Goal: Information Seeking & Learning: Learn about a topic

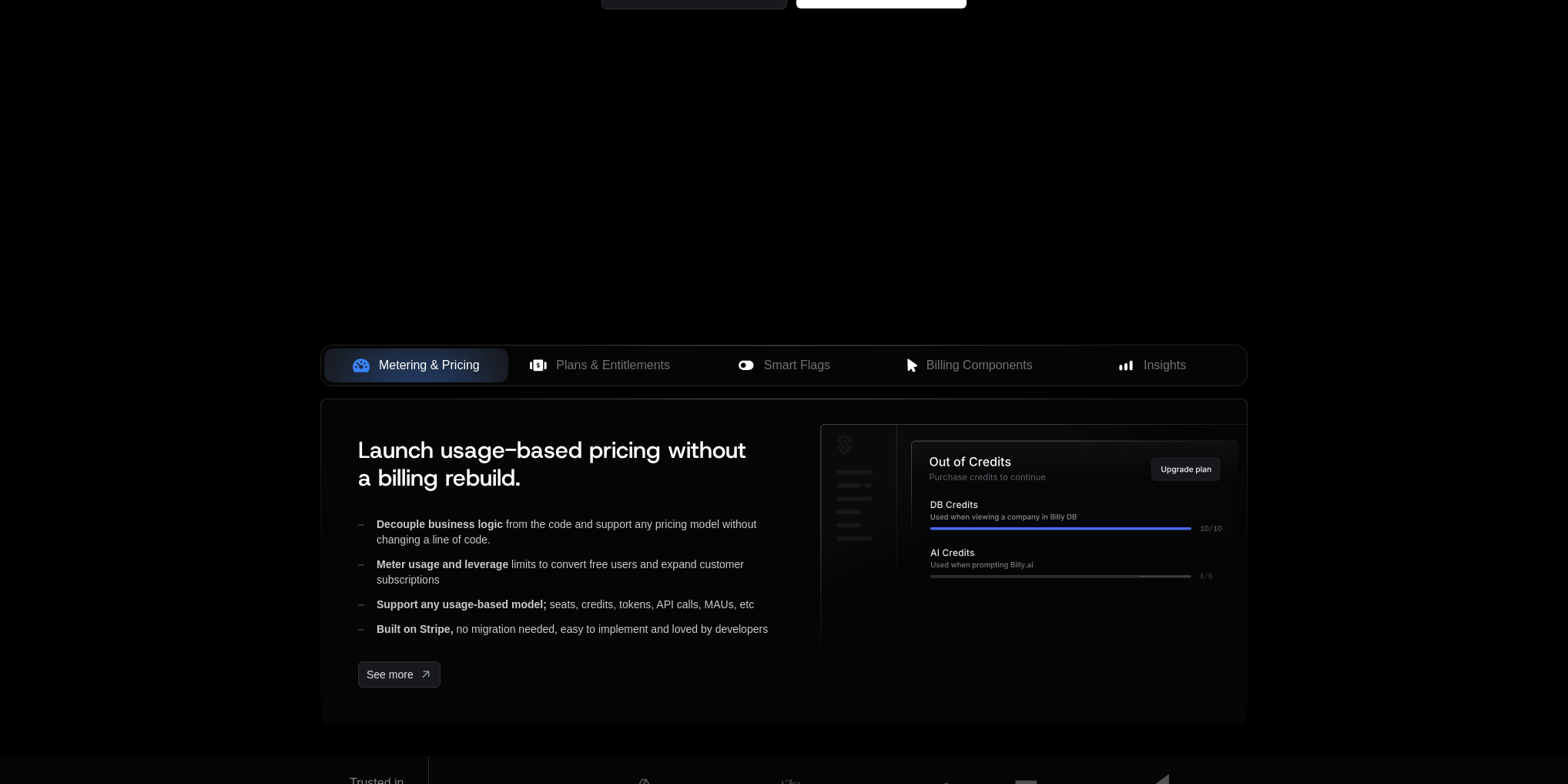
scroll to position [432, 0]
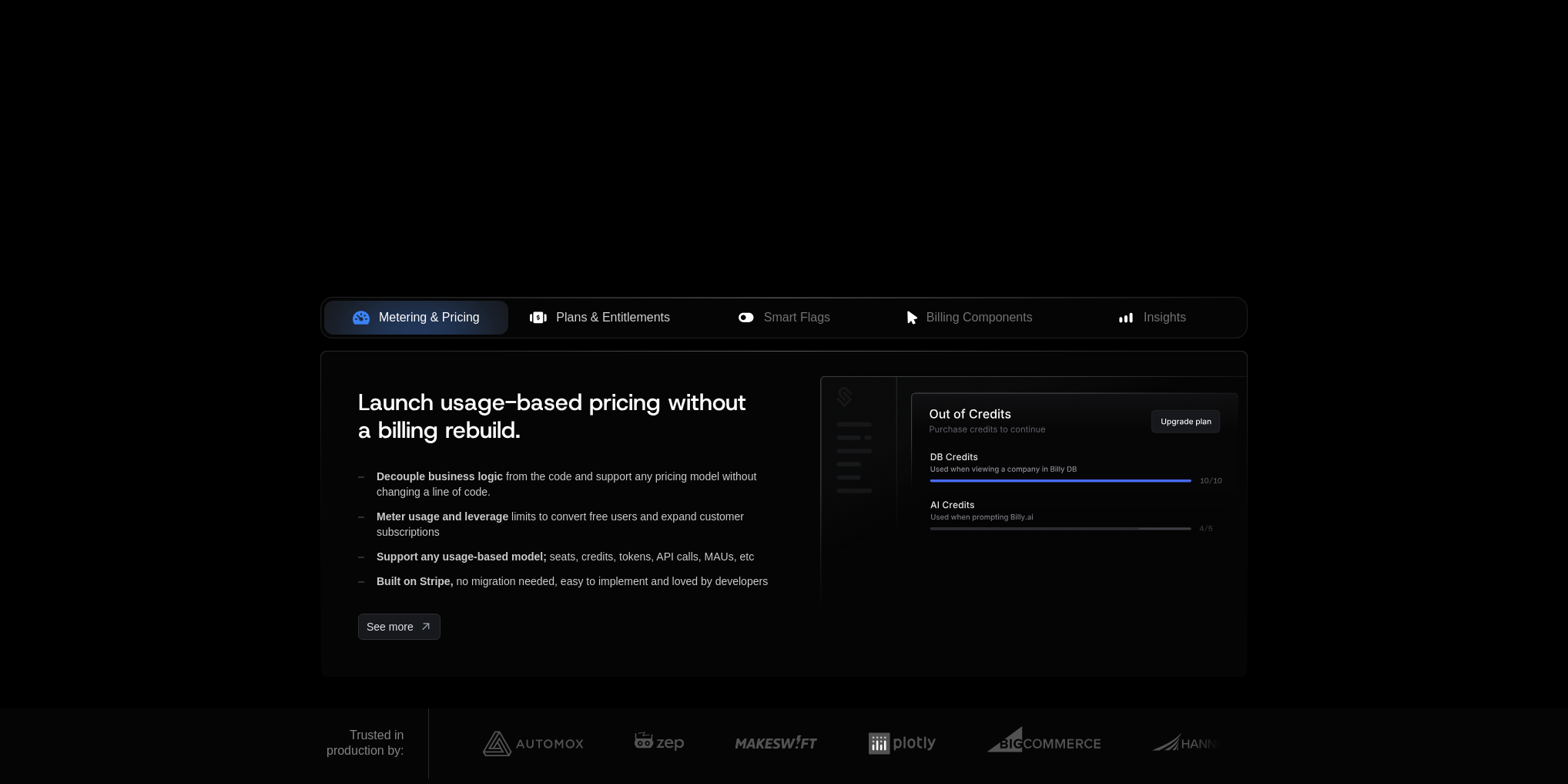
click at [610, 323] on span "Plans & Entitlements" at bounding box center [613, 317] width 114 height 18
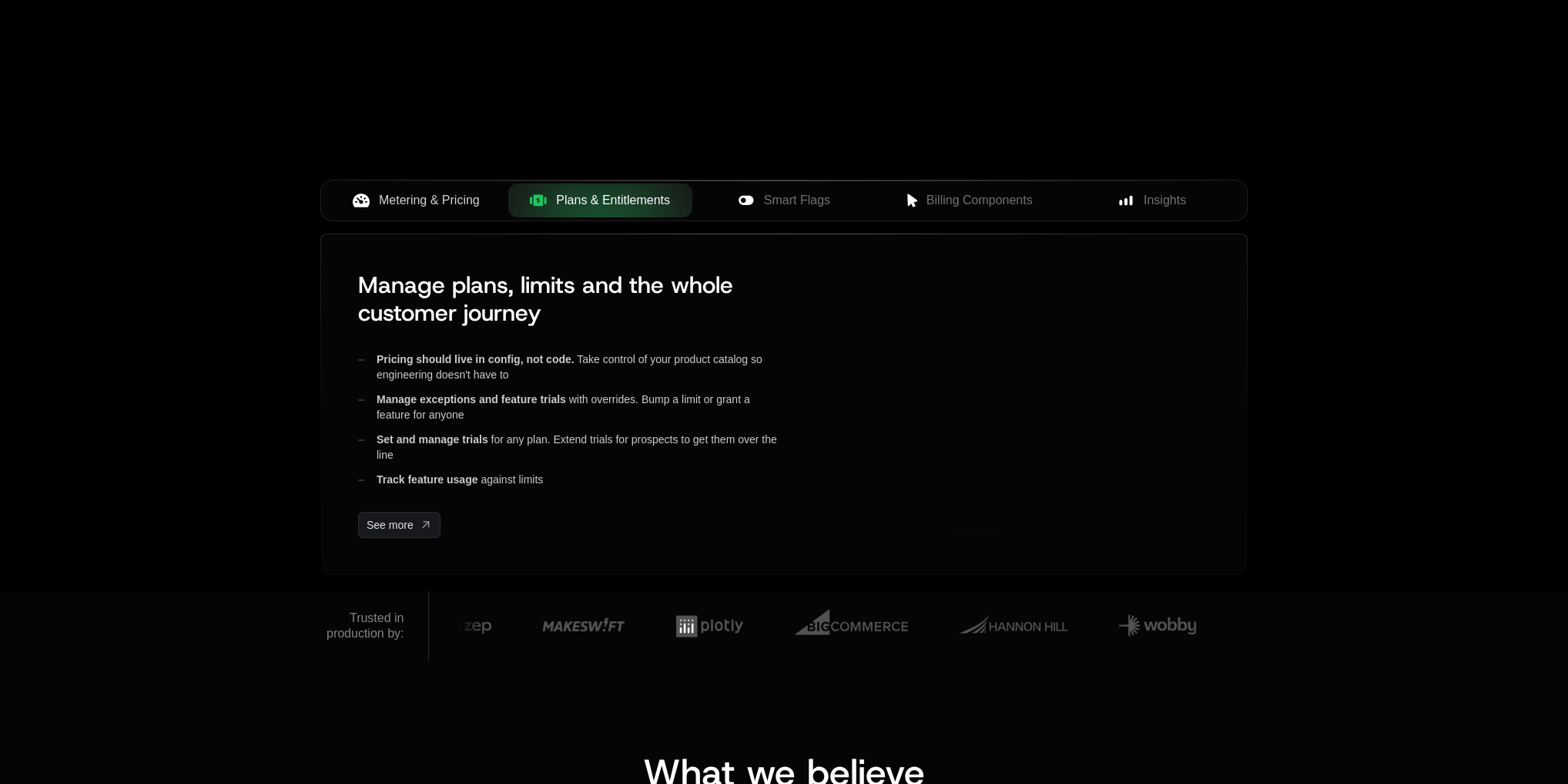
scroll to position [555, 0]
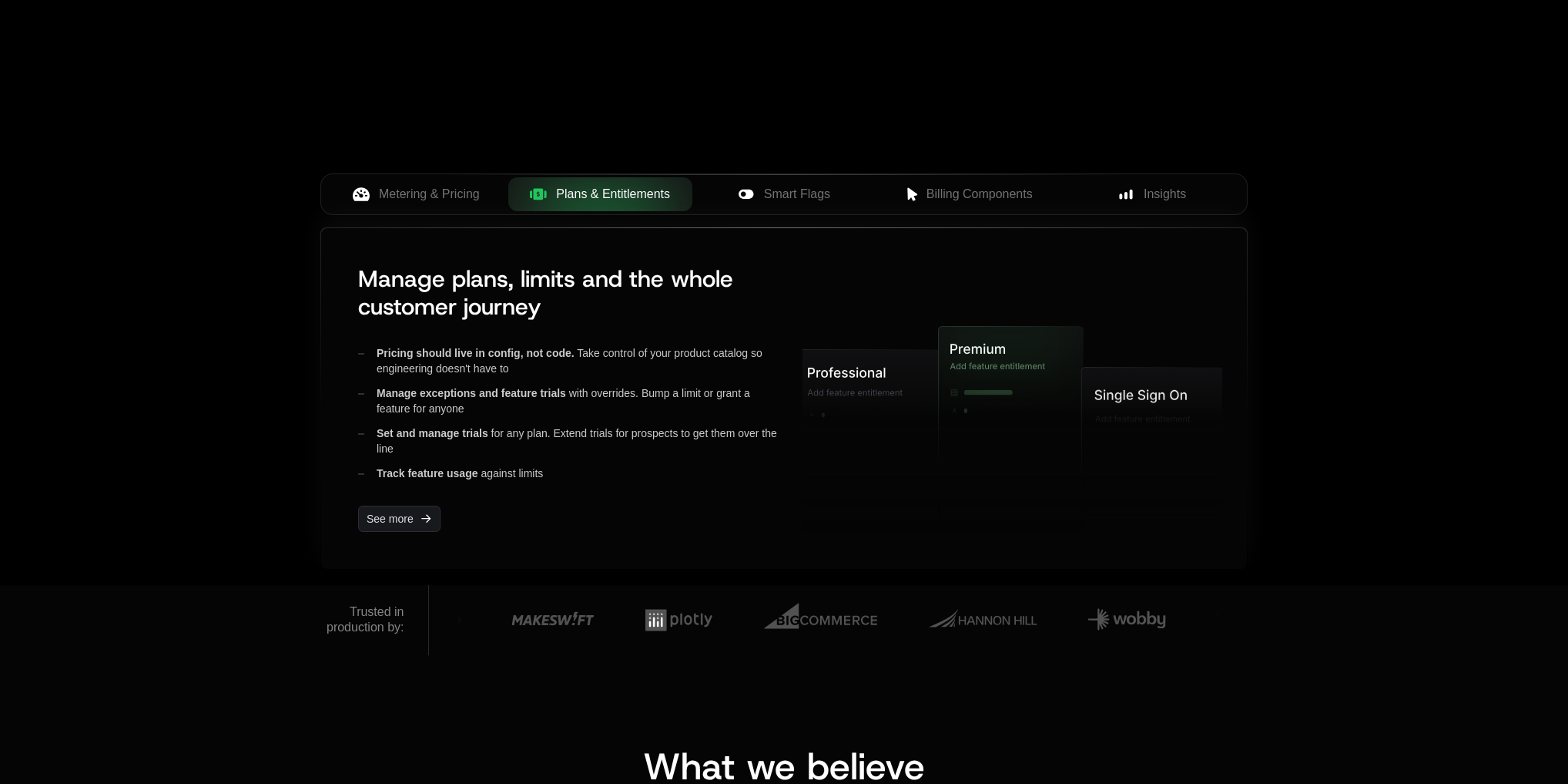
click at [412, 234] on div "Manage plans, limits and the whole customer journey Pricing should live in conf…" at bounding box center [784, 398] width 926 height 340
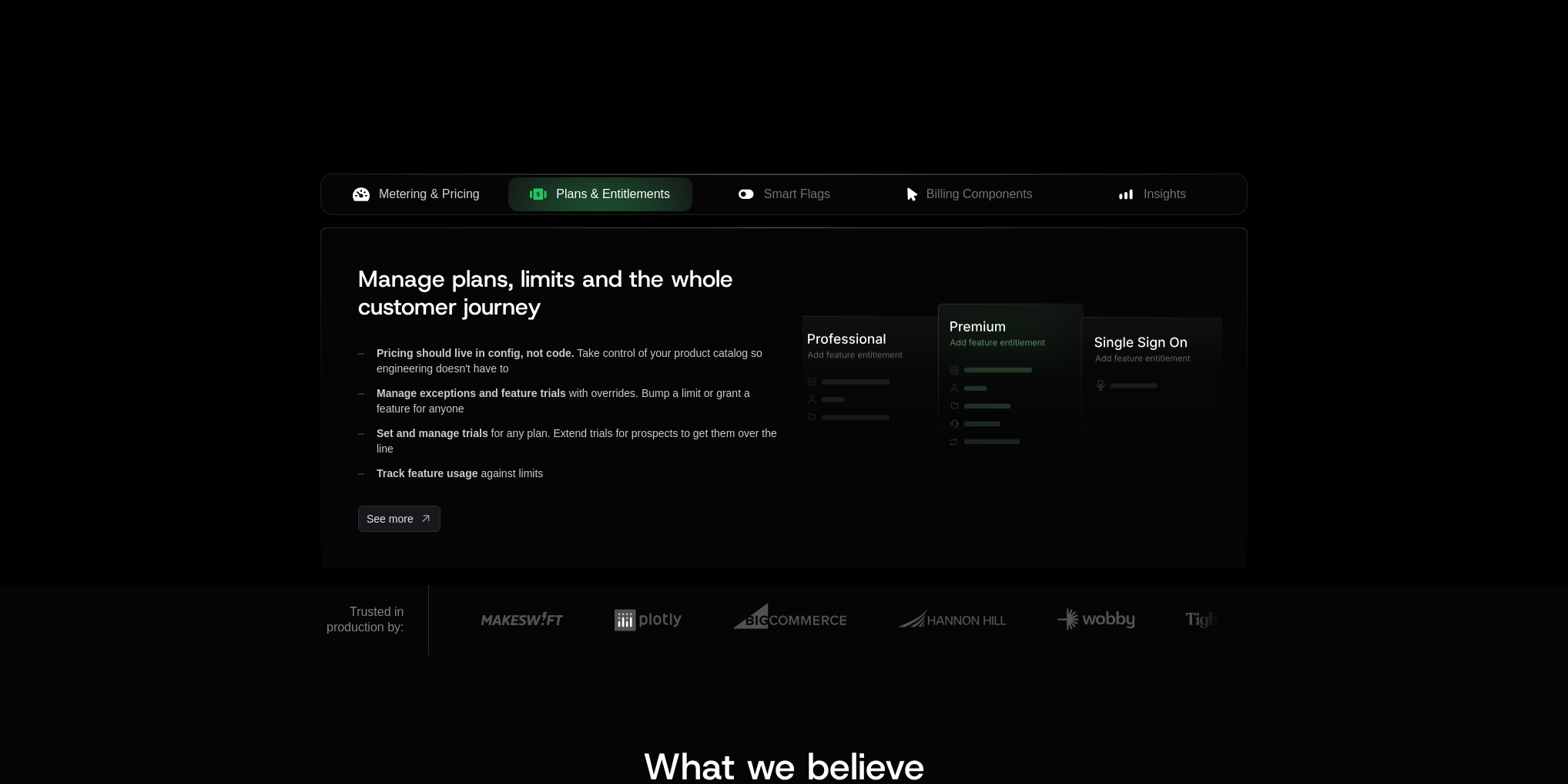
click at [419, 193] on span "Metering & Pricing" at bounding box center [429, 194] width 101 height 18
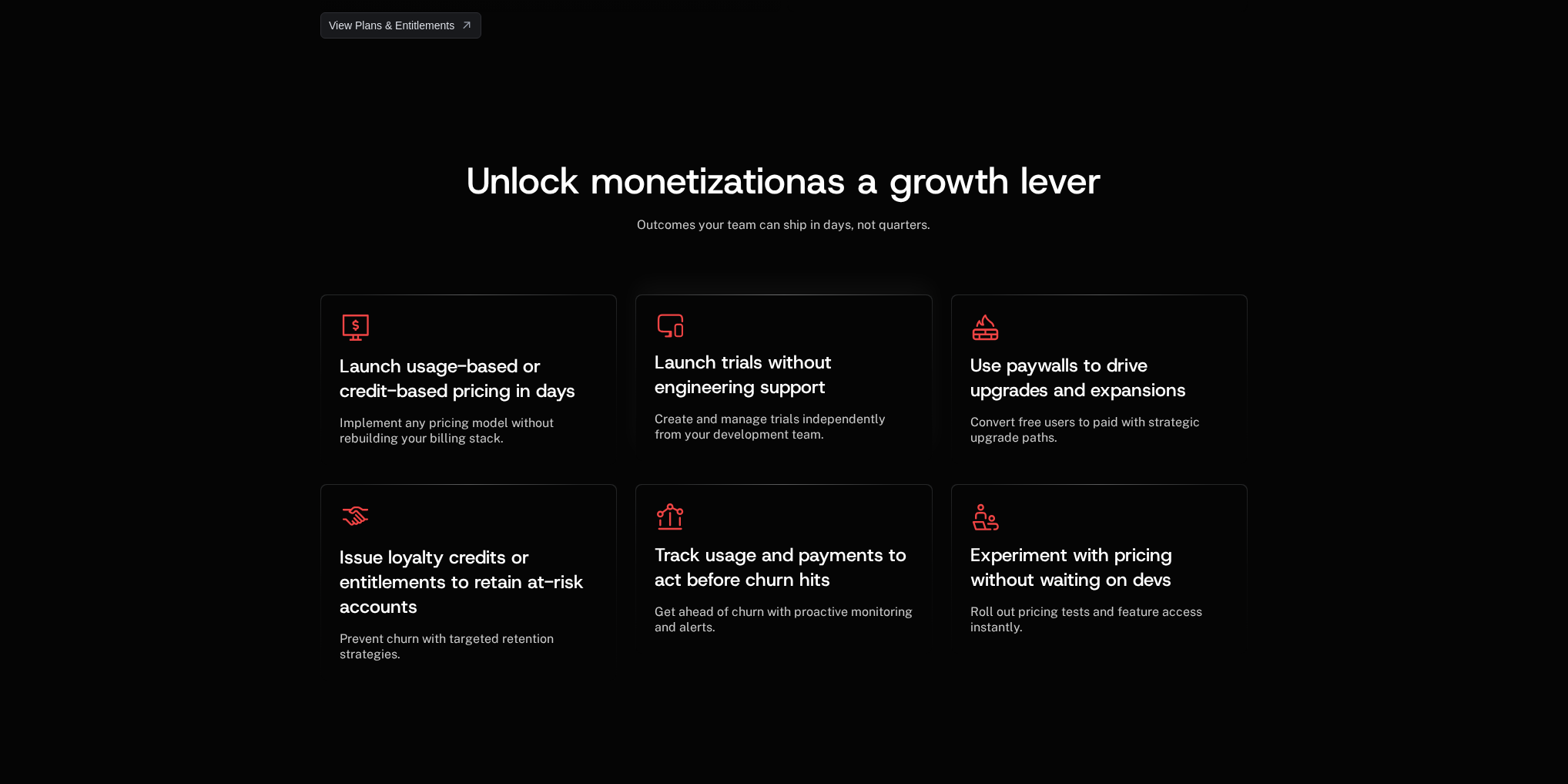
scroll to position [4563, 0]
